Goal: Information Seeking & Learning: Compare options

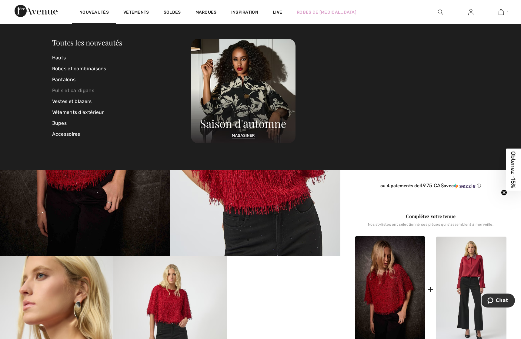
click at [64, 90] on link "Pulls et cardigans" at bounding box center [121, 90] width 139 height 11
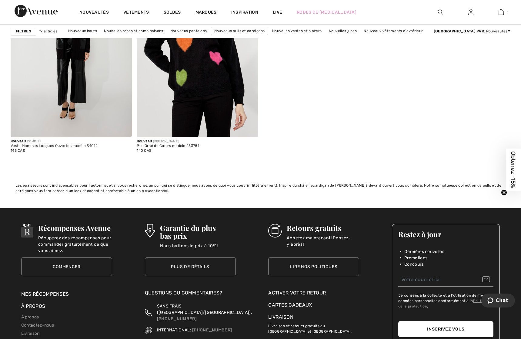
scroll to position [1269, 0]
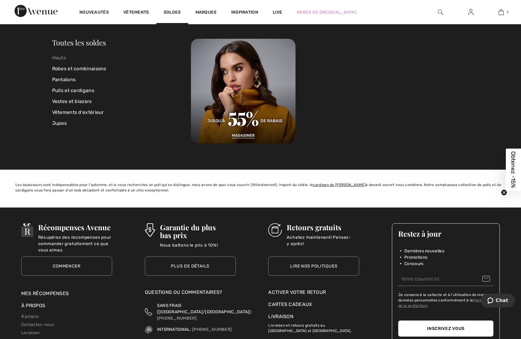
click at [65, 60] on link "Hauts" at bounding box center [121, 57] width 139 height 11
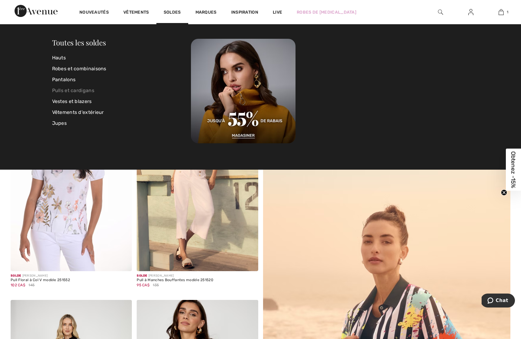
click at [77, 92] on link "Pulls et cardigans" at bounding box center [121, 90] width 139 height 11
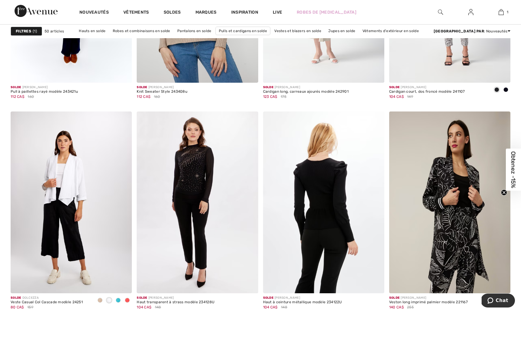
scroll to position [2971, 0]
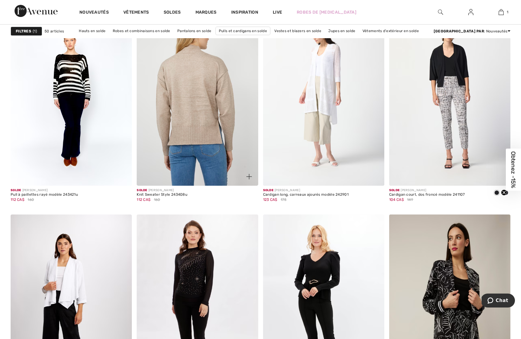
click at [198, 93] on img at bounding box center [197, 95] width 121 height 182
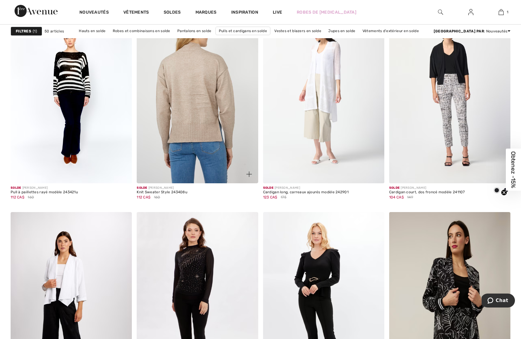
scroll to position [2875, 0]
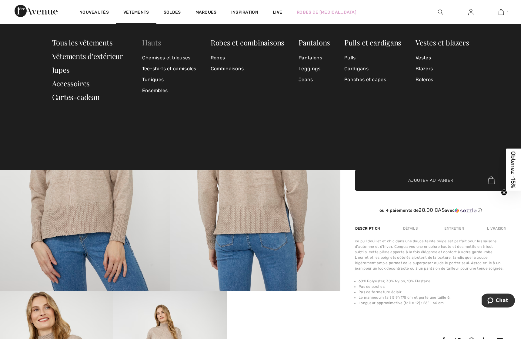
click at [152, 45] on link "Hauts" at bounding box center [151, 43] width 19 height 10
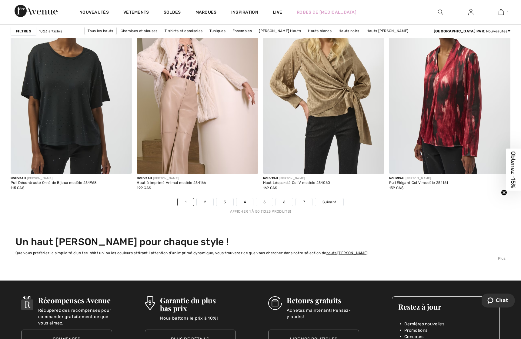
scroll to position [3097, 0]
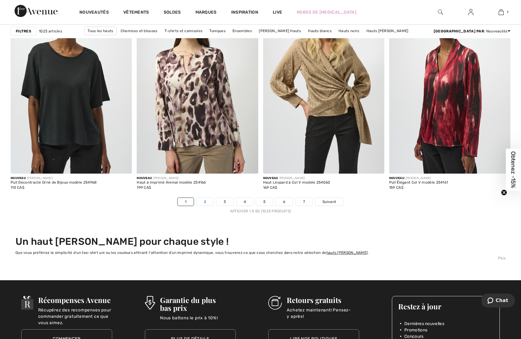
click at [199, 201] on link "2" at bounding box center [205, 202] width 17 height 8
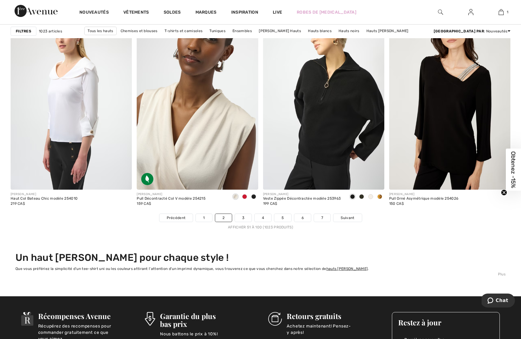
scroll to position [3082, 0]
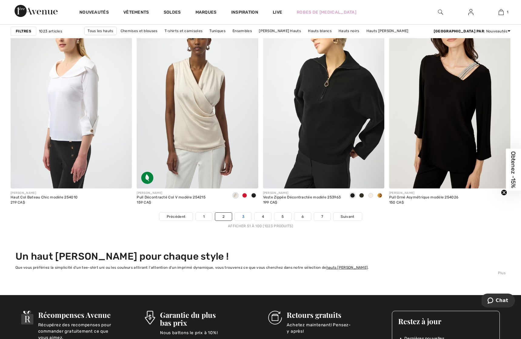
click at [241, 218] on link "3" at bounding box center [243, 217] width 17 height 8
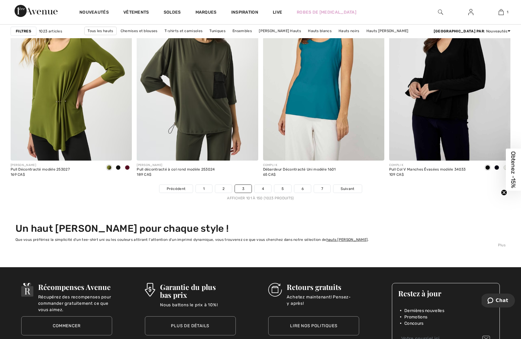
scroll to position [3115, 0]
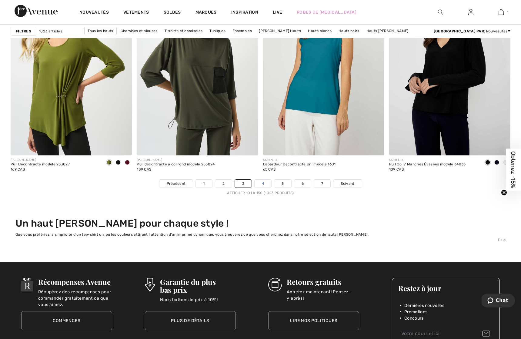
click at [262, 185] on link "4" at bounding box center [263, 184] width 17 height 8
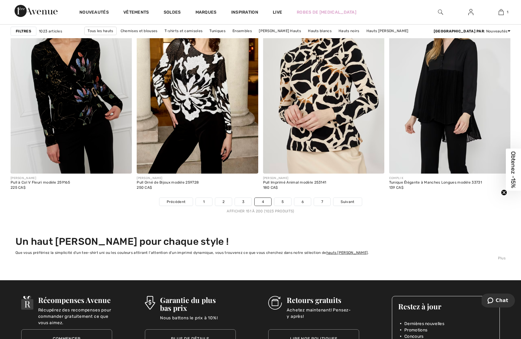
scroll to position [3097, 0]
click at [281, 203] on link "5" at bounding box center [282, 202] width 17 height 8
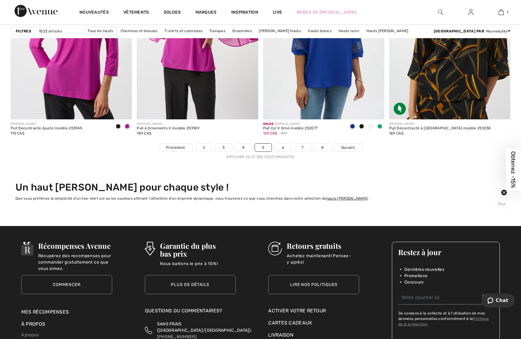
scroll to position [3157, 0]
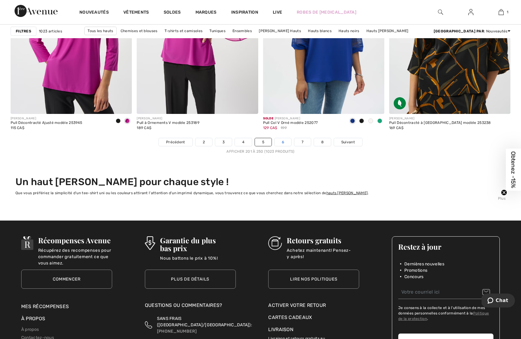
click at [282, 143] on link "6" at bounding box center [283, 142] width 17 height 8
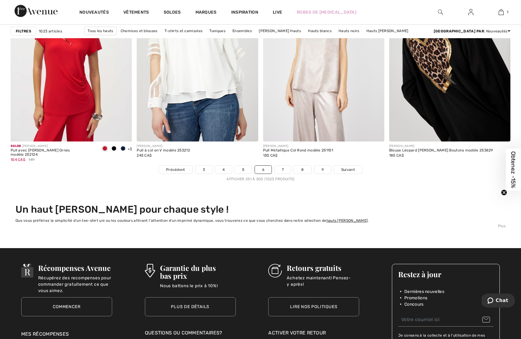
scroll to position [3138, 0]
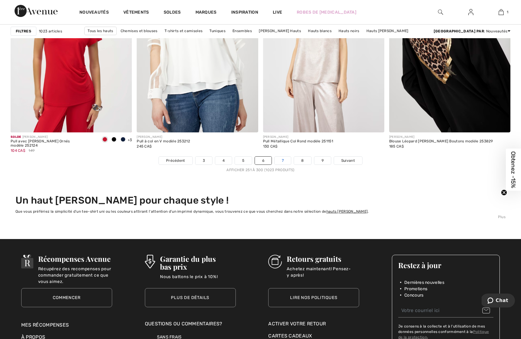
click at [284, 161] on link "7" at bounding box center [283, 161] width 16 height 8
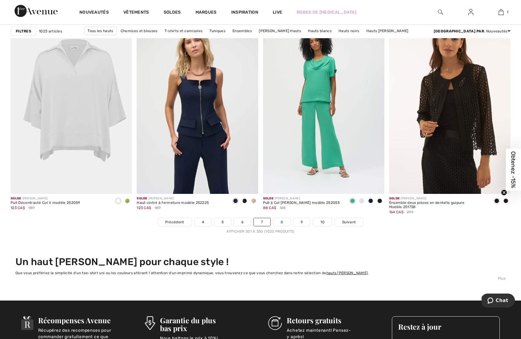
scroll to position [3077, 0]
click at [280, 222] on link "8" at bounding box center [281, 223] width 17 height 8
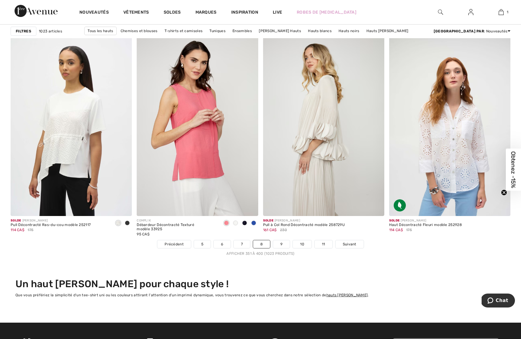
scroll to position [3057, 0]
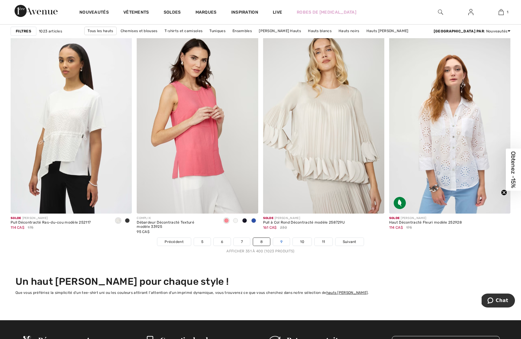
click at [279, 242] on link "9" at bounding box center [281, 242] width 17 height 8
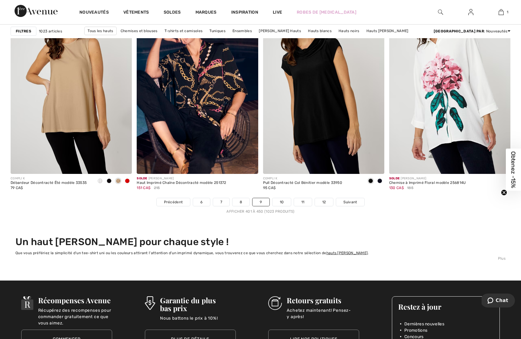
scroll to position [3098, 0]
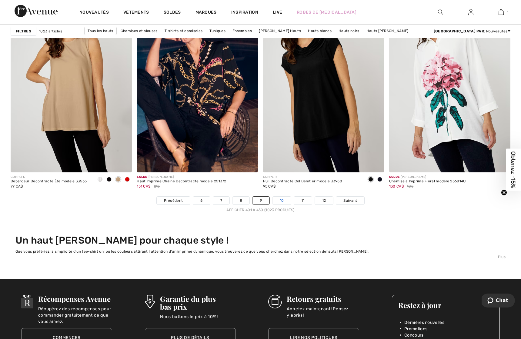
click at [278, 202] on link "10" at bounding box center [281, 201] width 19 height 8
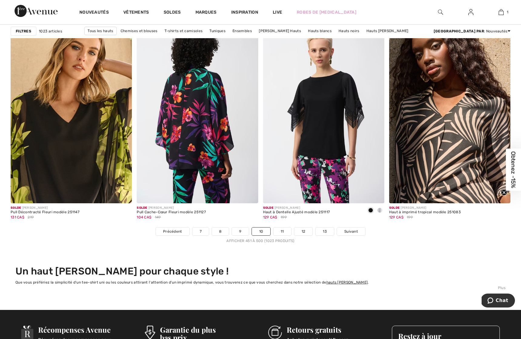
scroll to position [3068, 0]
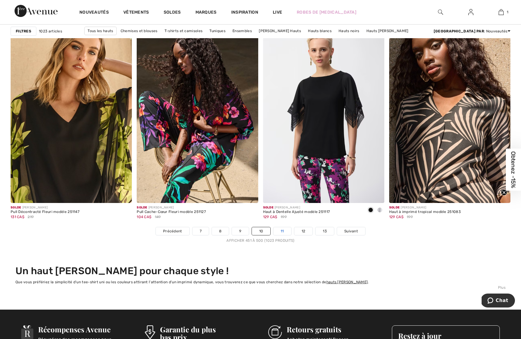
click at [283, 232] on link "11" at bounding box center [282, 231] width 18 height 8
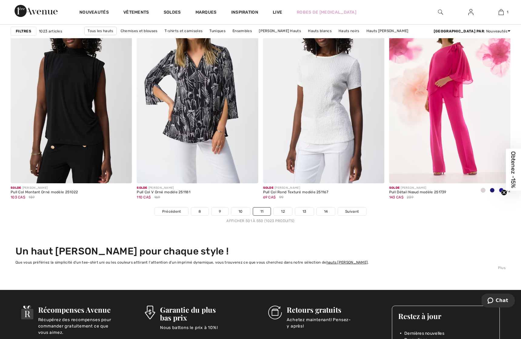
scroll to position [3093, 0]
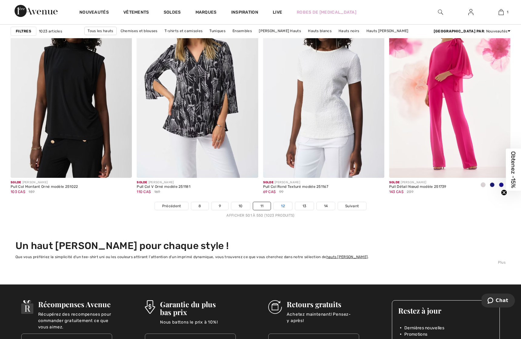
click at [285, 206] on link "12" at bounding box center [283, 206] width 18 height 8
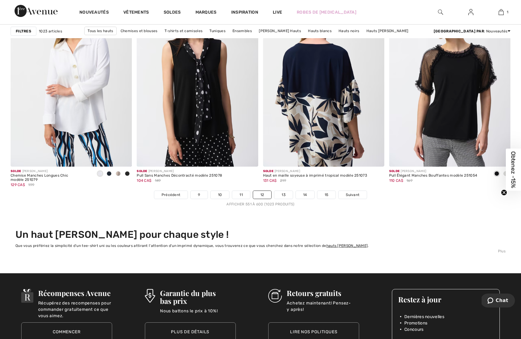
scroll to position [3109, 0]
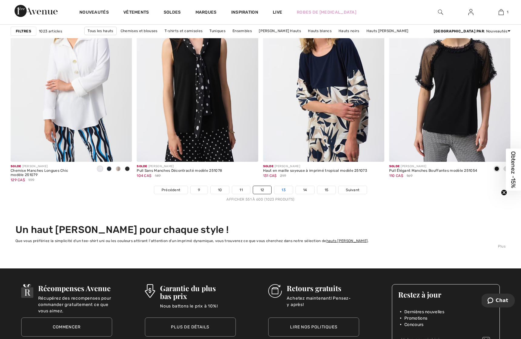
click at [282, 191] on link "13" at bounding box center [283, 190] width 18 height 8
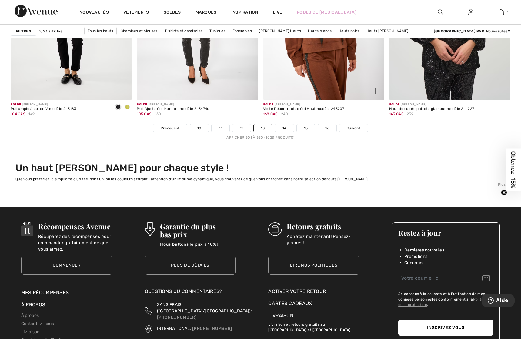
scroll to position [3180, 0]
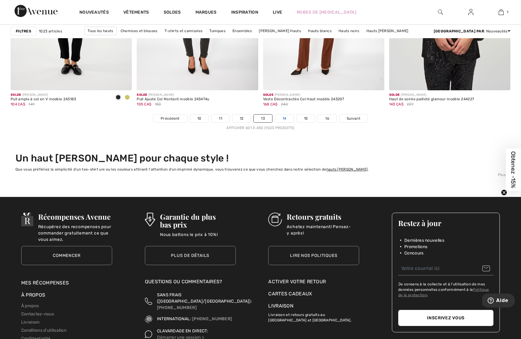
click at [284, 118] on link "14" at bounding box center [284, 119] width 18 height 8
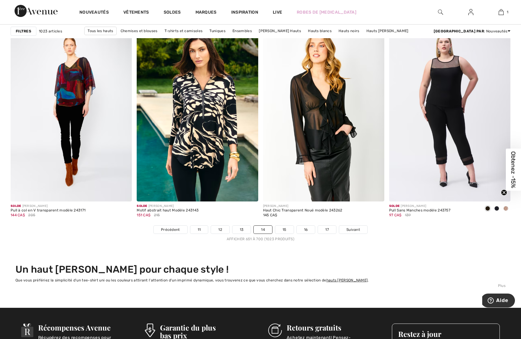
scroll to position [3093, 0]
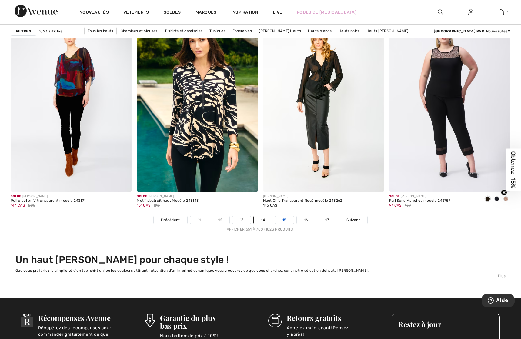
click at [282, 216] on link "15" at bounding box center [284, 220] width 18 height 8
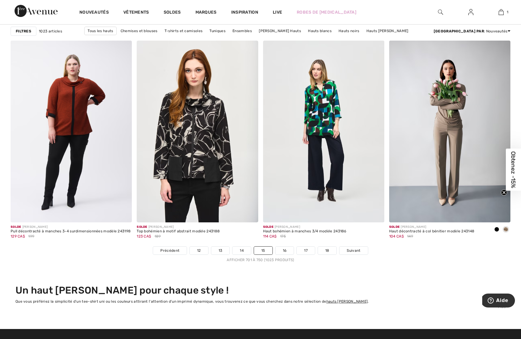
scroll to position [3049, 0]
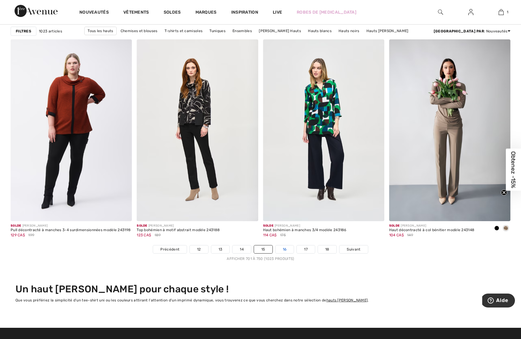
click at [286, 248] on link "16" at bounding box center [285, 250] width 18 height 8
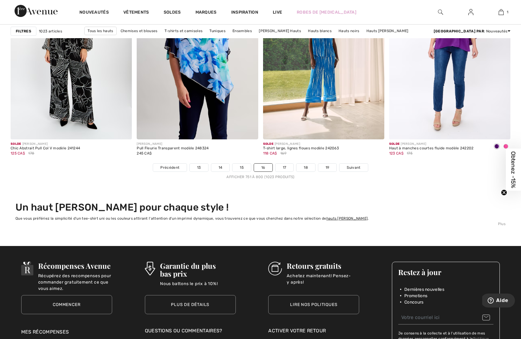
scroll to position [3138, 0]
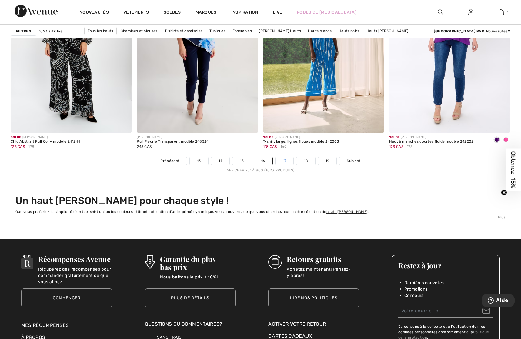
click at [284, 160] on link "17" at bounding box center [285, 161] width 18 height 8
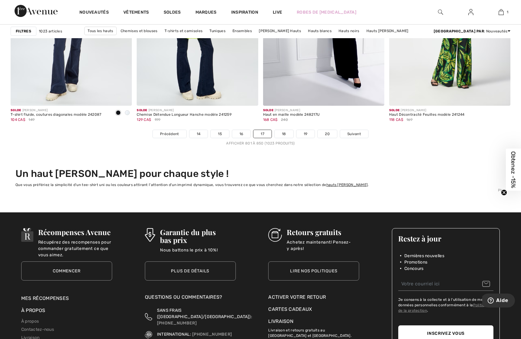
scroll to position [3168, 0]
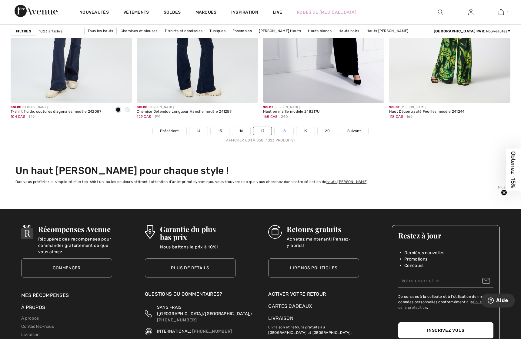
click at [285, 128] on link "18" at bounding box center [284, 131] width 19 height 8
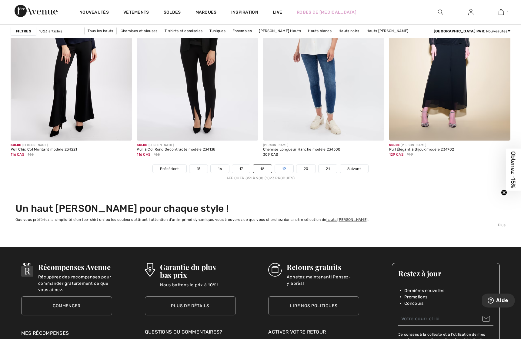
scroll to position [3131, 0]
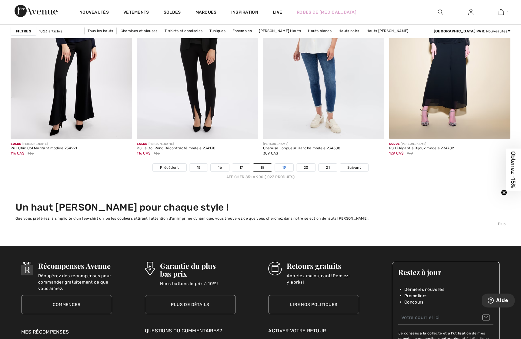
click at [282, 168] on link "19" at bounding box center [284, 168] width 18 height 8
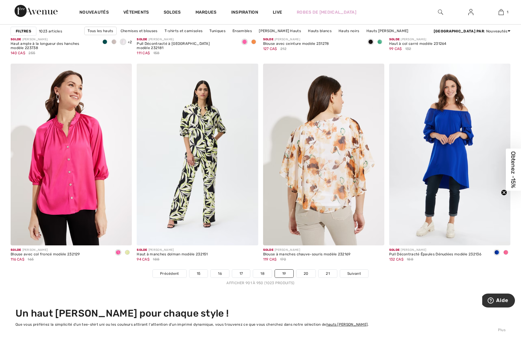
scroll to position [3027, 0]
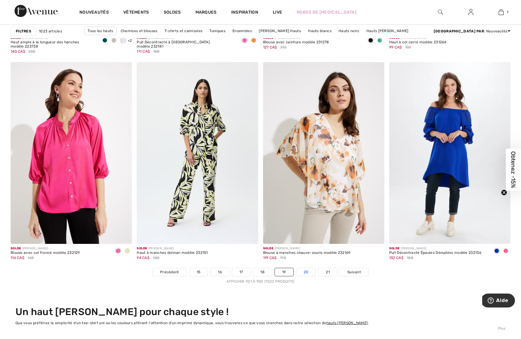
click at [305, 272] on link "20" at bounding box center [305, 272] width 19 height 8
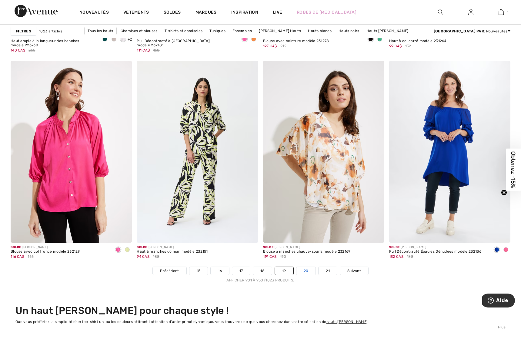
scroll to position [3029, 0]
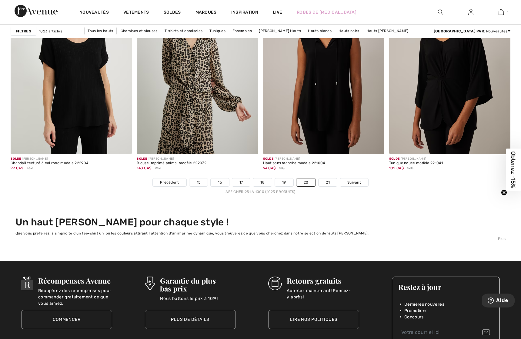
scroll to position [3117, 0]
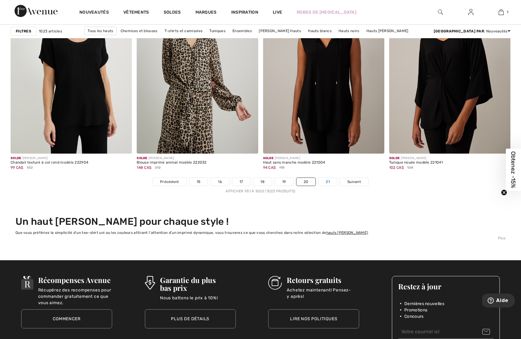
click at [327, 180] on link "21" at bounding box center [328, 182] width 18 height 8
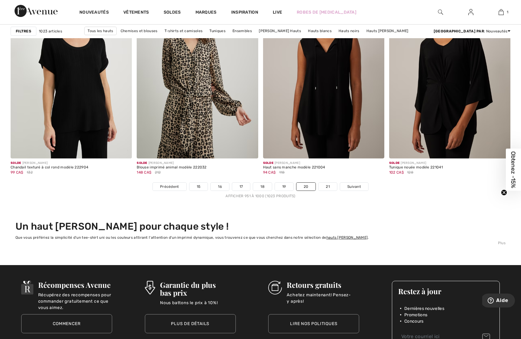
scroll to position [3112, 0]
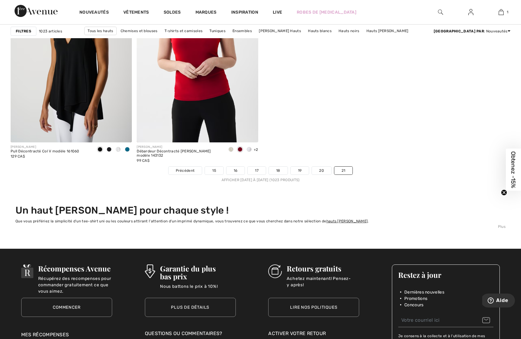
scroll to position [1478, 0]
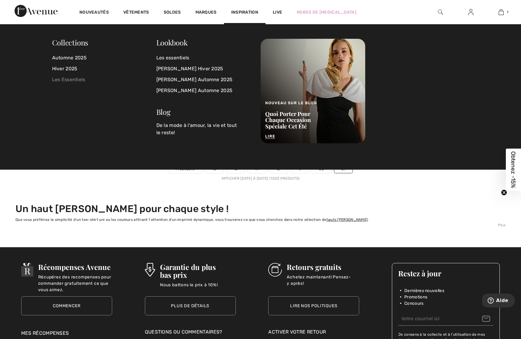
click at [68, 79] on link "Les Essentiels" at bounding box center [104, 79] width 104 height 11
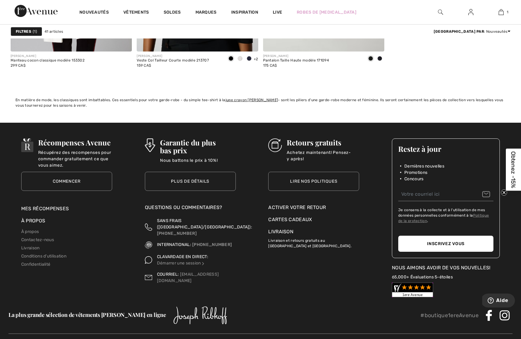
scroll to position [3043, 0]
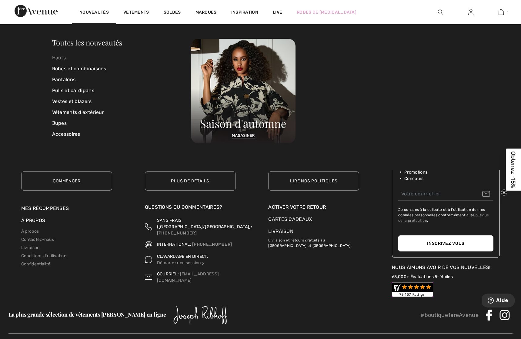
click at [63, 55] on link "Hauts" at bounding box center [121, 57] width 139 height 11
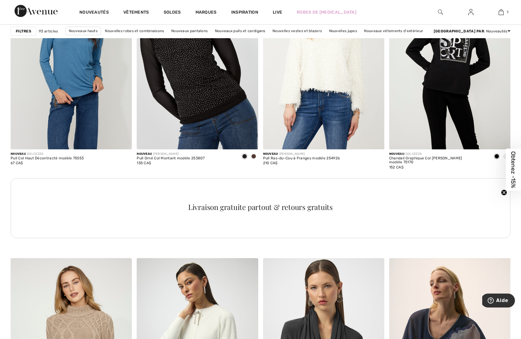
scroll to position [757, 0]
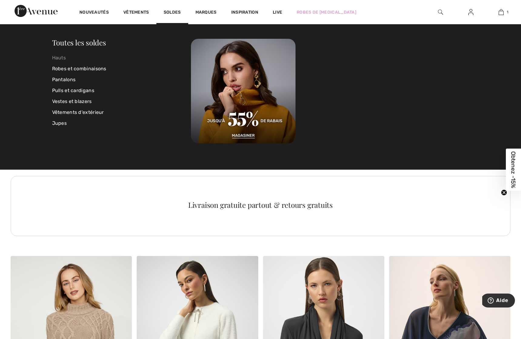
click at [108, 60] on link "Hauts" at bounding box center [121, 57] width 139 height 11
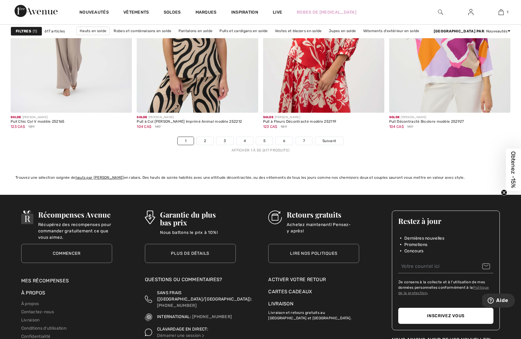
scroll to position [3157, 0]
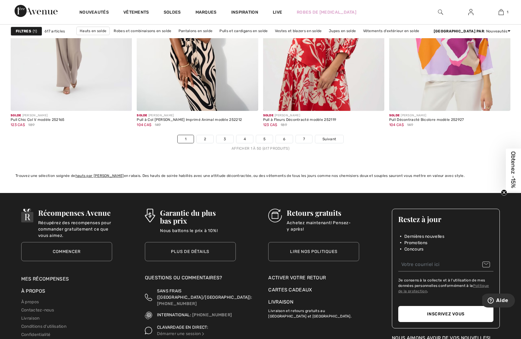
click at [439, 12] on img at bounding box center [440, 11] width 5 height 7
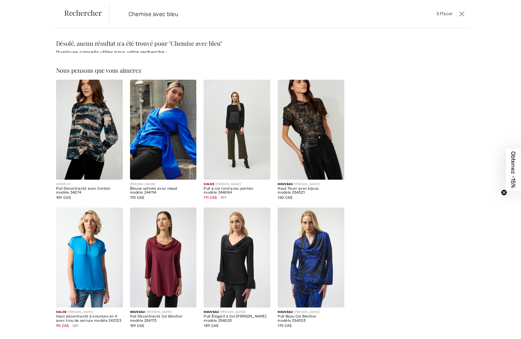
type input "Chemise avec bleu"
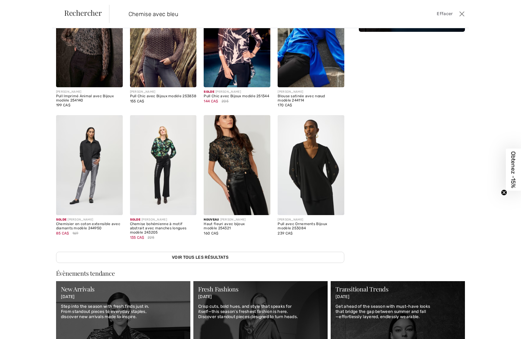
scroll to position [0, 0]
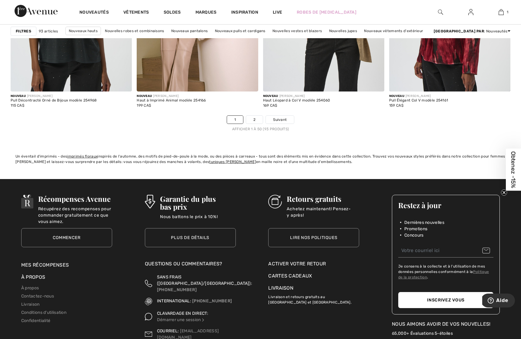
scroll to position [3186, 0]
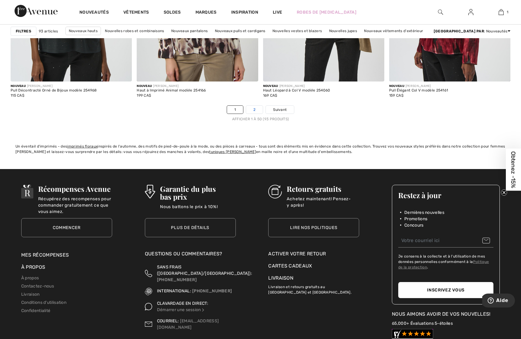
click at [254, 111] on link "2" at bounding box center [254, 110] width 17 height 8
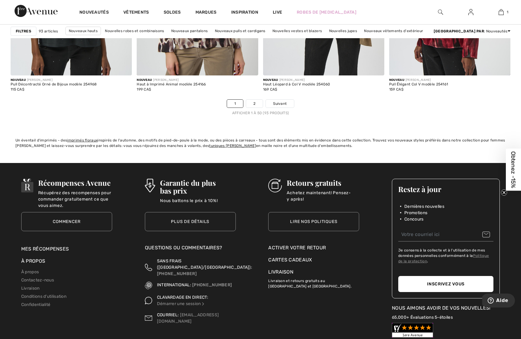
scroll to position [3194, 0]
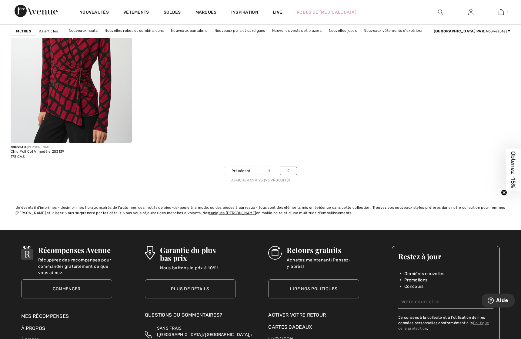
scroll to position [2916, 0]
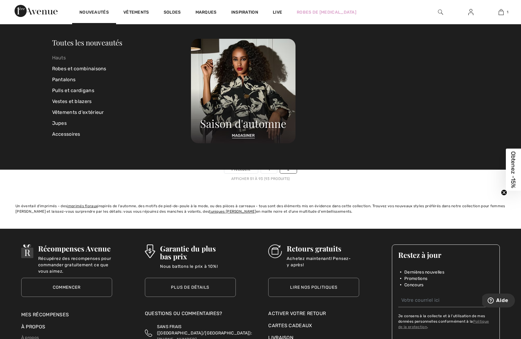
click at [63, 57] on link "Hauts" at bounding box center [121, 57] width 139 height 11
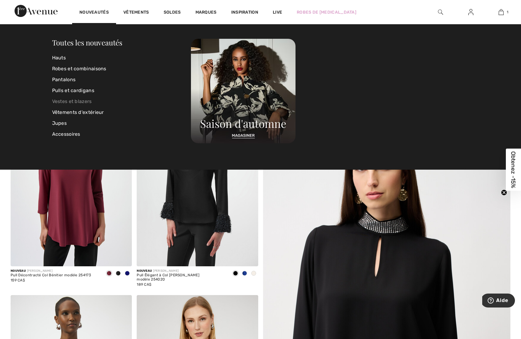
click at [65, 102] on link "Vestes et blazers" at bounding box center [121, 101] width 139 height 11
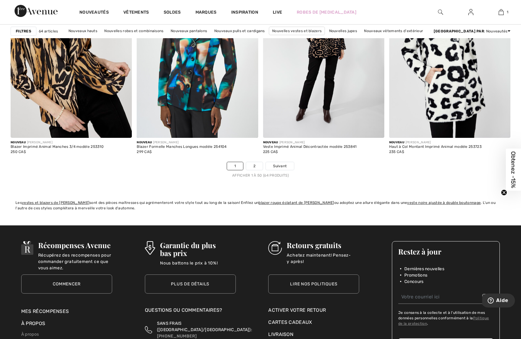
scroll to position [3130, 0]
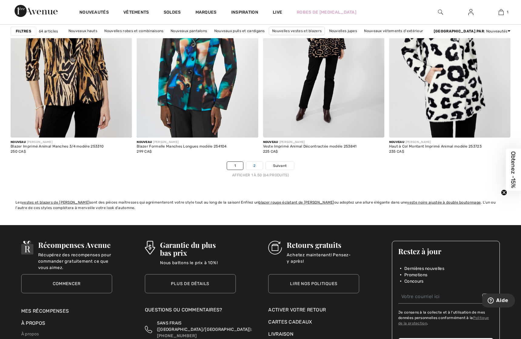
click at [254, 165] on link "2" at bounding box center [254, 166] width 17 height 8
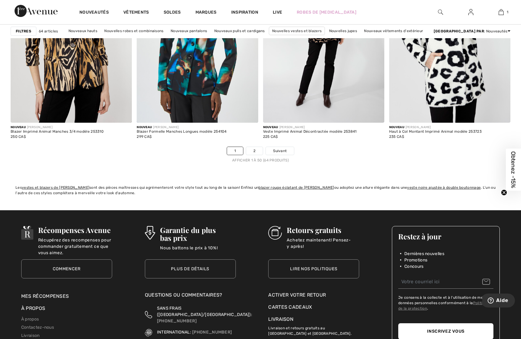
scroll to position [3146, 0]
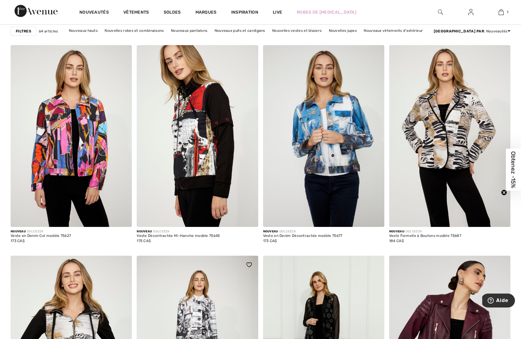
scroll to position [457, 0]
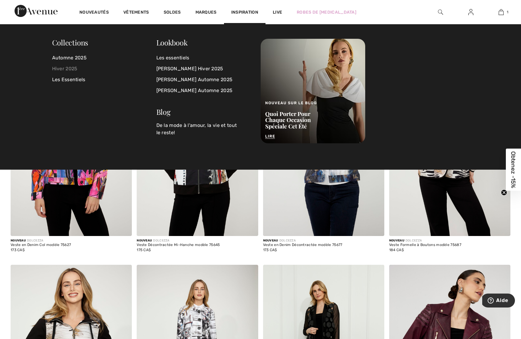
click at [72, 68] on link "Hiver 2025" at bounding box center [104, 68] width 104 height 11
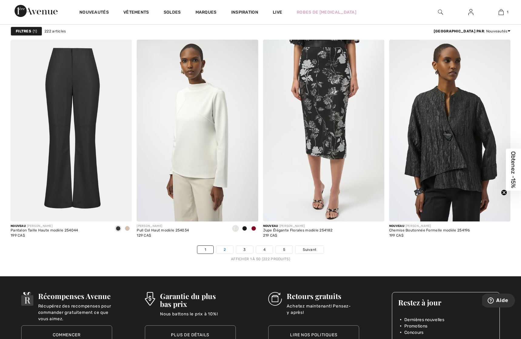
scroll to position [3023, 0]
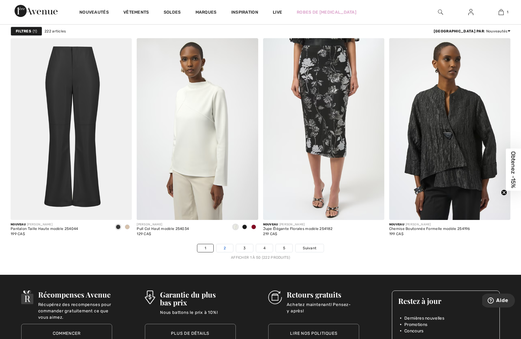
click at [225, 249] on link "2" at bounding box center [224, 248] width 17 height 8
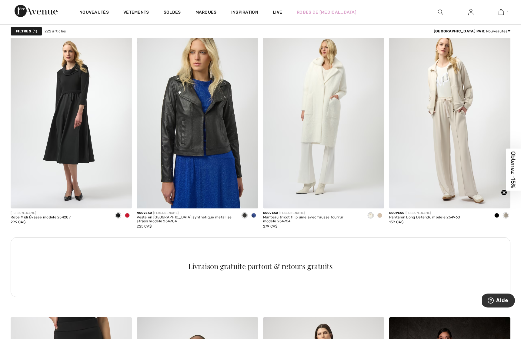
scroll to position [671, 0]
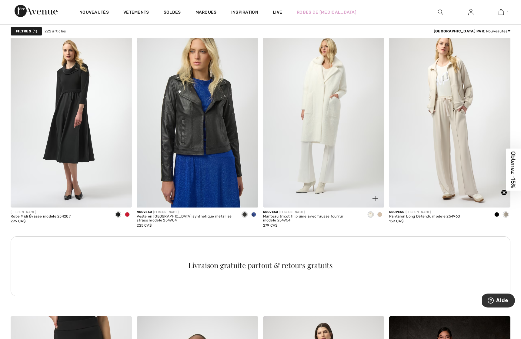
click at [379, 215] on span at bounding box center [379, 214] width 5 height 5
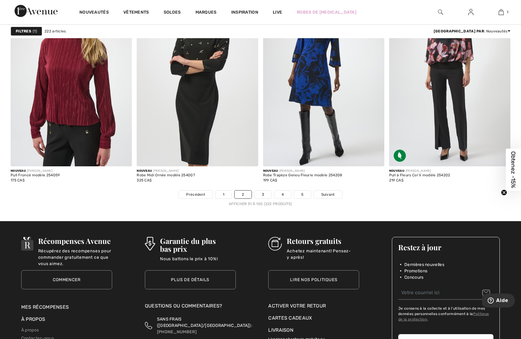
scroll to position [3097, 0]
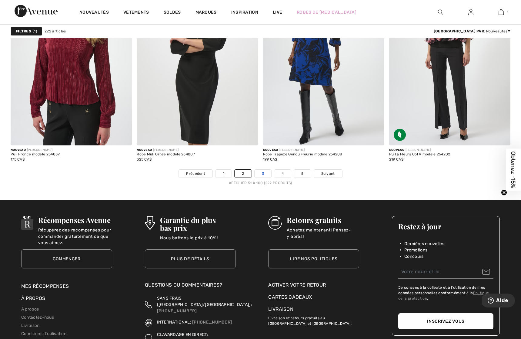
click at [261, 173] on link "3" at bounding box center [263, 174] width 17 height 8
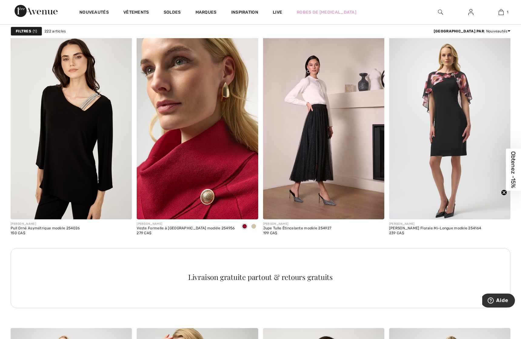
scroll to position [661, 0]
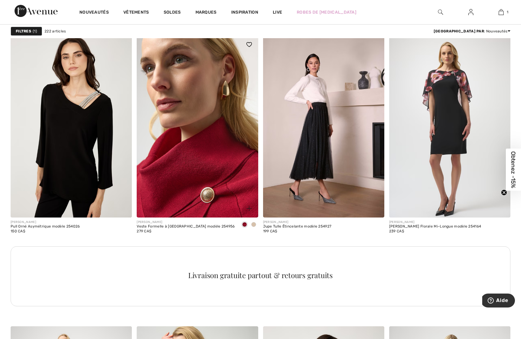
click at [194, 162] on img at bounding box center [197, 126] width 121 height 182
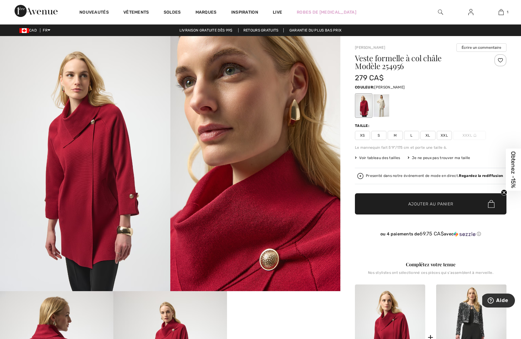
click at [380, 107] on div at bounding box center [381, 105] width 16 height 23
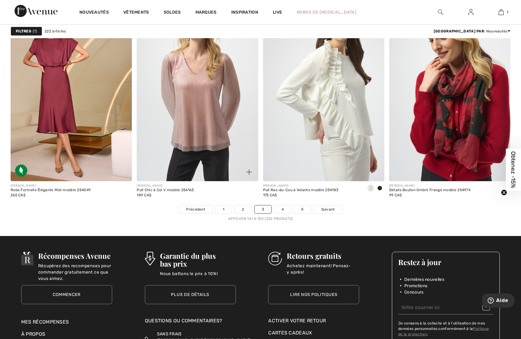
scroll to position [3061, 0]
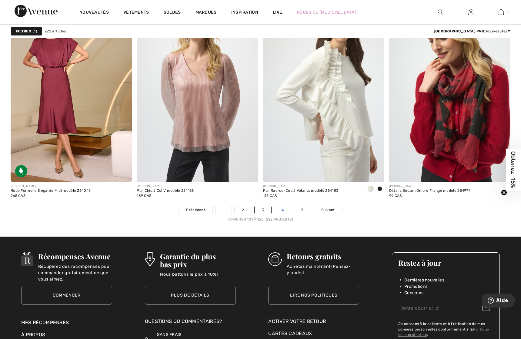
click at [283, 211] on link "4" at bounding box center [282, 210] width 17 height 8
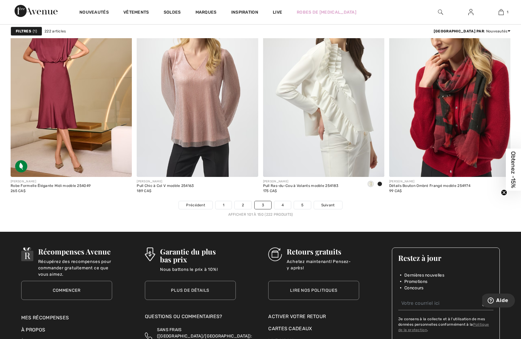
scroll to position [3066, 0]
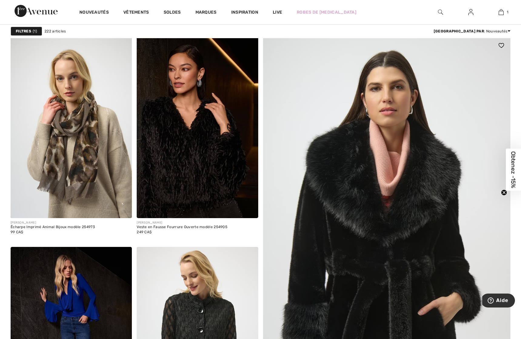
scroll to position [29, 0]
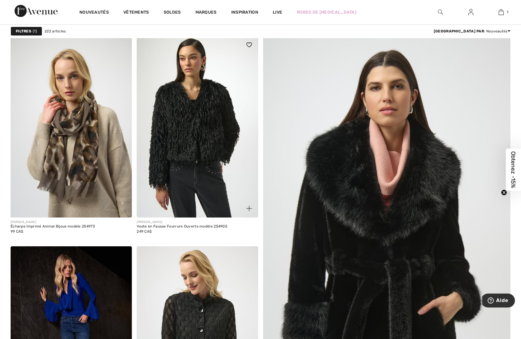
click at [188, 159] on img at bounding box center [197, 127] width 121 height 182
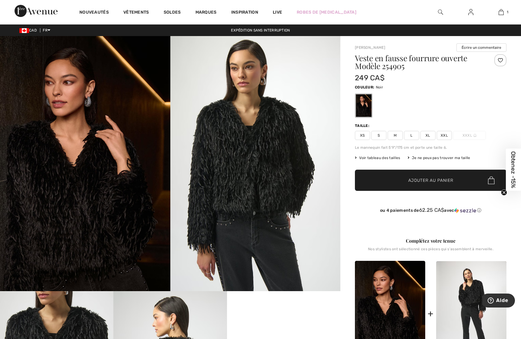
click at [244, 158] on img at bounding box center [255, 163] width 170 height 255
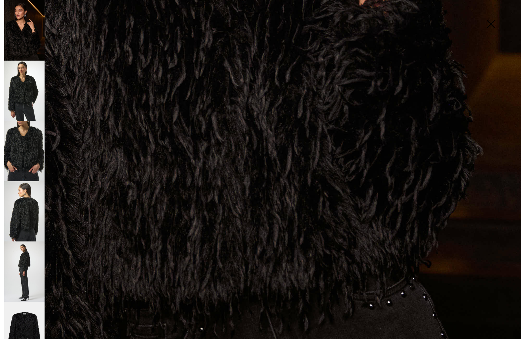
scroll to position [420, 0]
click at [29, 143] on img at bounding box center [24, 151] width 40 height 60
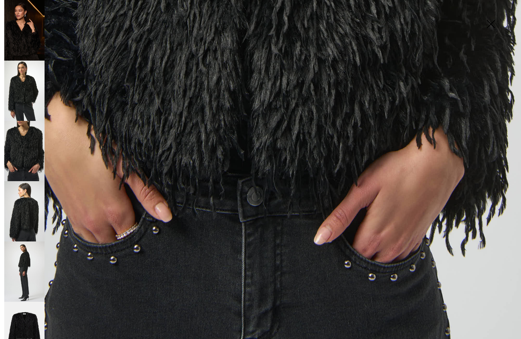
click at [26, 196] on img at bounding box center [24, 211] width 40 height 60
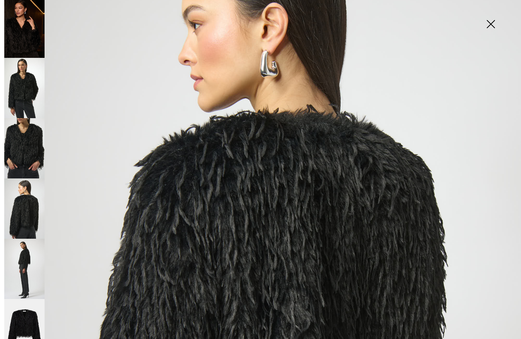
scroll to position [98, 0]
click at [489, 25] on img at bounding box center [491, 24] width 30 height 31
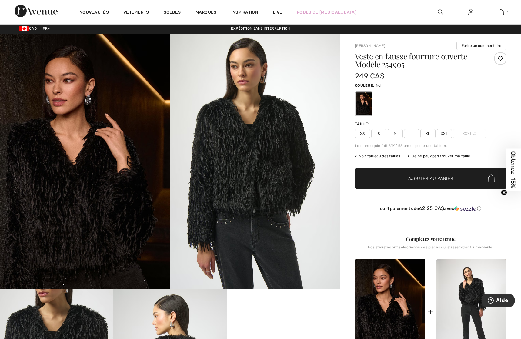
scroll to position [0, 0]
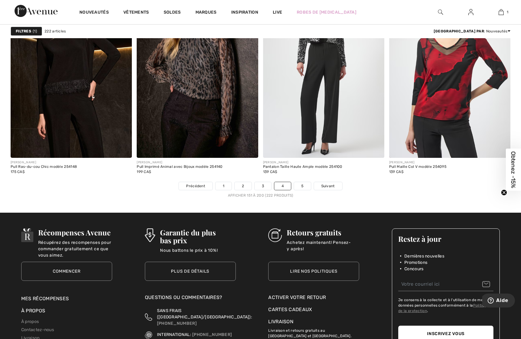
scroll to position [3085, 0]
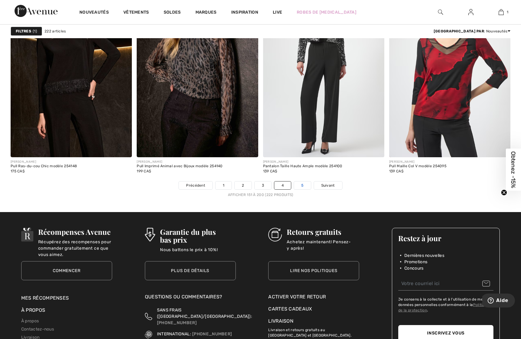
click at [299, 183] on link "5" at bounding box center [302, 186] width 17 height 8
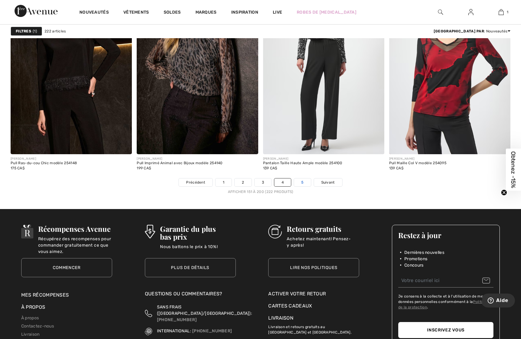
scroll to position [3089, 0]
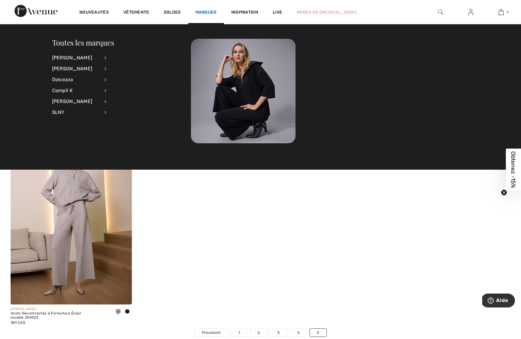
scroll to position [1285, 0]
click at [105, 70] on li "Frank Lyman Voir tout Accessoires Hauts Jupes Pantalons Pulls et cardigans Robe…" at bounding box center [83, 68] width 62 height 11
click at [79, 69] on div "[PERSON_NAME]" at bounding box center [76, 68] width 48 height 11
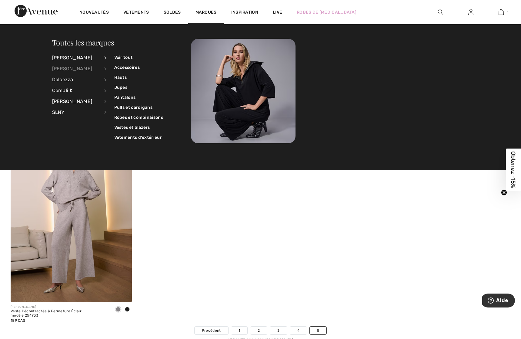
scroll to position [1289, 0]
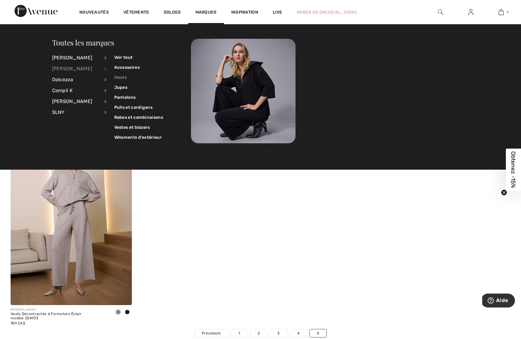
click at [121, 76] on link "Hauts" at bounding box center [138, 77] width 49 height 10
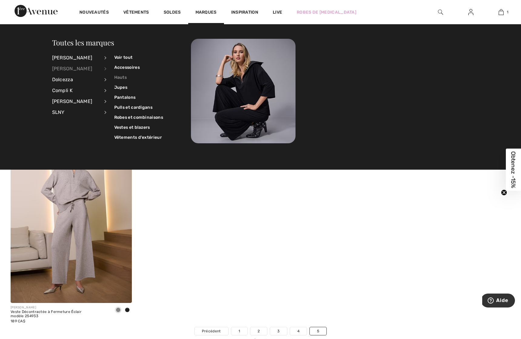
scroll to position [1291, 0]
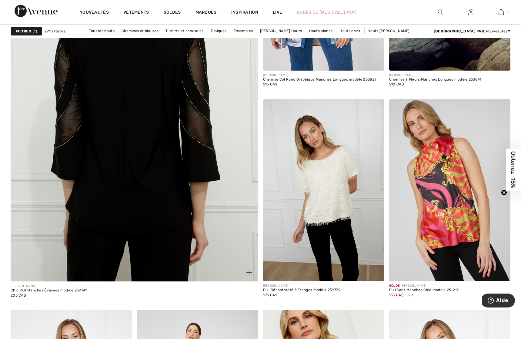
scroll to position [1853, 0]
